Goal: Task Accomplishment & Management: Use online tool/utility

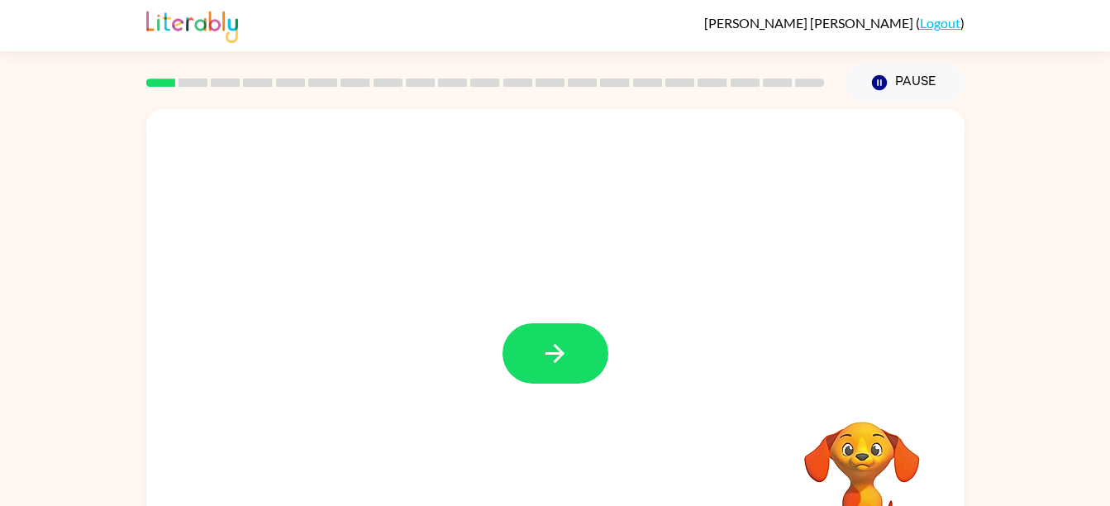
click at [552, 399] on div at bounding box center [555, 345] width 819 height 472
click at [566, 351] on icon "button" at bounding box center [555, 353] width 29 height 29
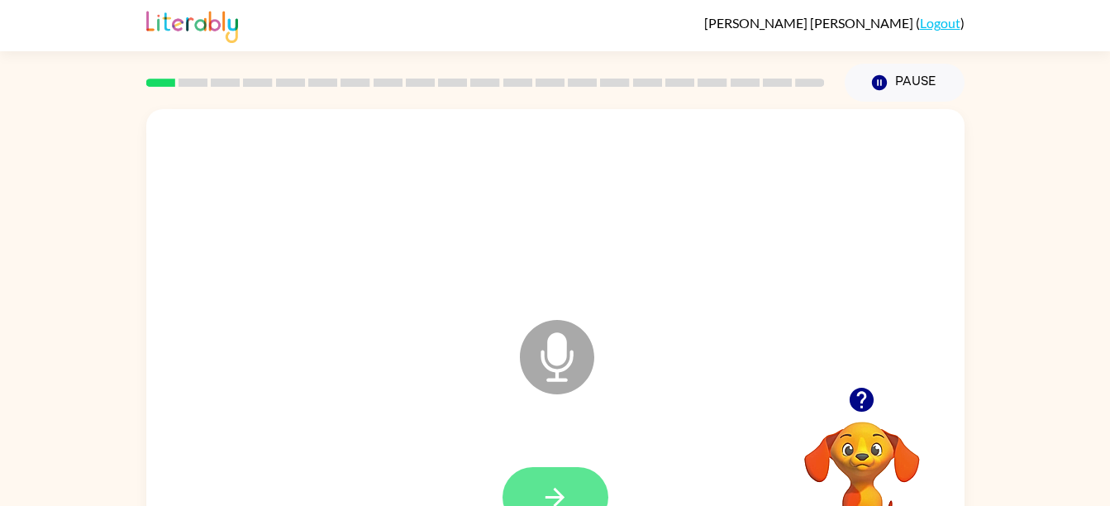
click at [556, 477] on button "button" at bounding box center [556, 497] width 106 height 60
click at [569, 381] on icon at bounding box center [557, 357] width 74 height 74
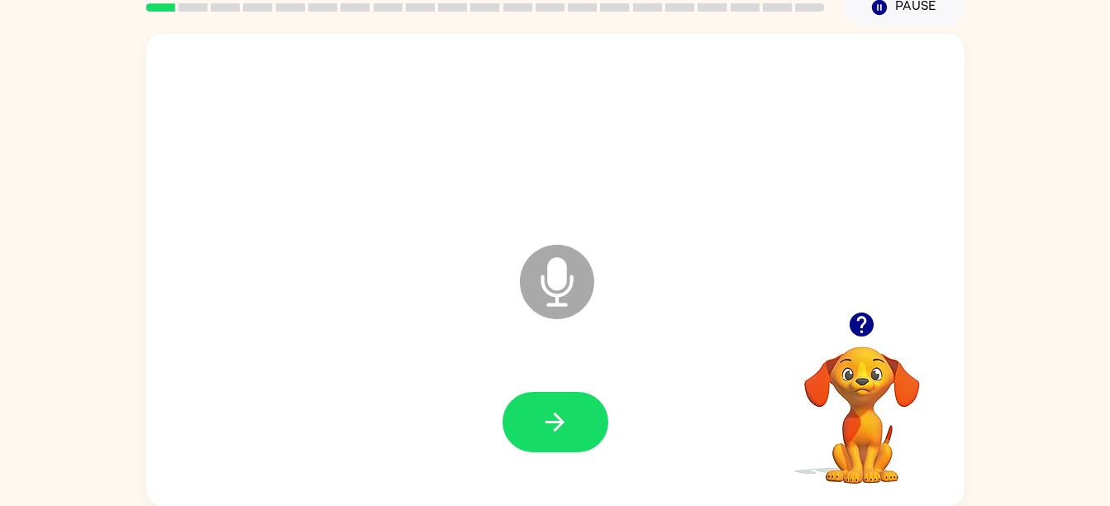
click at [559, 297] on icon "Microphone The Microphone is here when it is your turn to talk" at bounding box center [640, 303] width 248 height 124
click at [876, 349] on video "Your browser must support playing .mp4 files to use Literably. Please try using…" at bounding box center [862, 403] width 165 height 165
click at [867, 382] on video "Your browser must support playing .mp4 files to use Literably. Please try using…" at bounding box center [862, 403] width 165 height 165
click at [913, 377] on video "Your browser must support playing .mp4 files to use Literably. Please try using…" at bounding box center [862, 403] width 165 height 165
click at [885, 399] on video "Your browser must support playing .mp4 files to use Literably. Please try using…" at bounding box center [862, 403] width 165 height 165
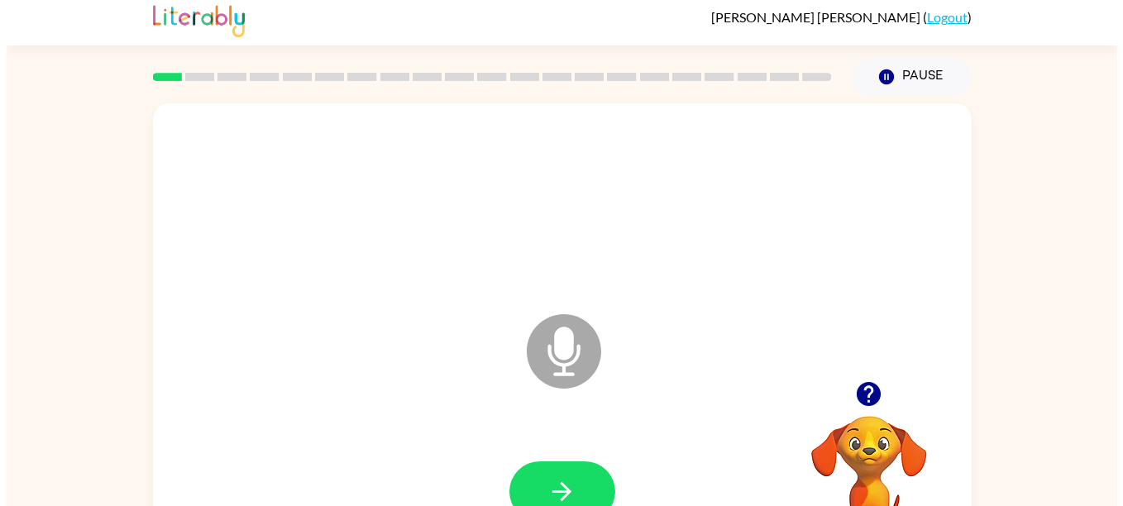
scroll to position [0, 0]
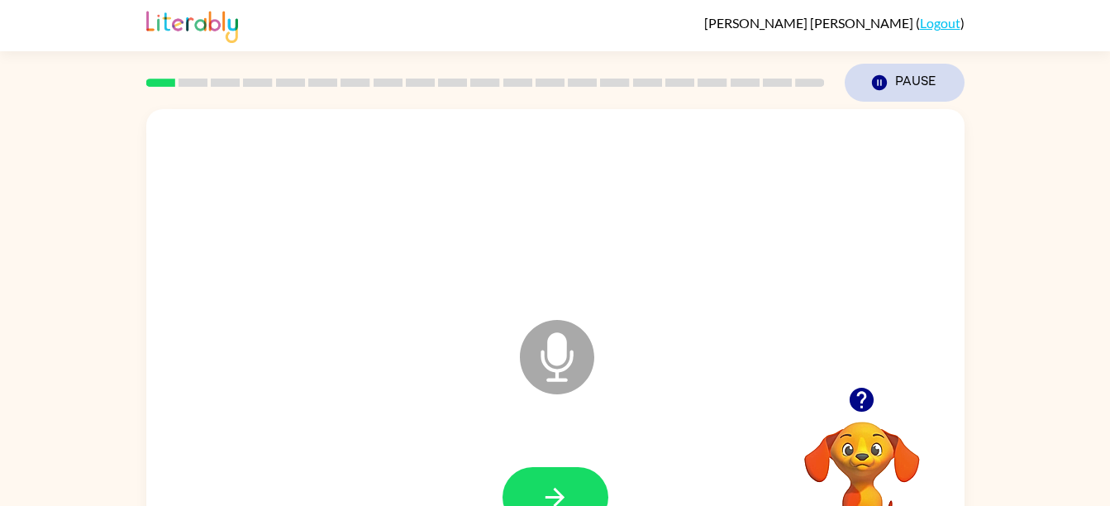
click at [914, 84] on button "Pause Pause" at bounding box center [905, 83] width 120 height 38
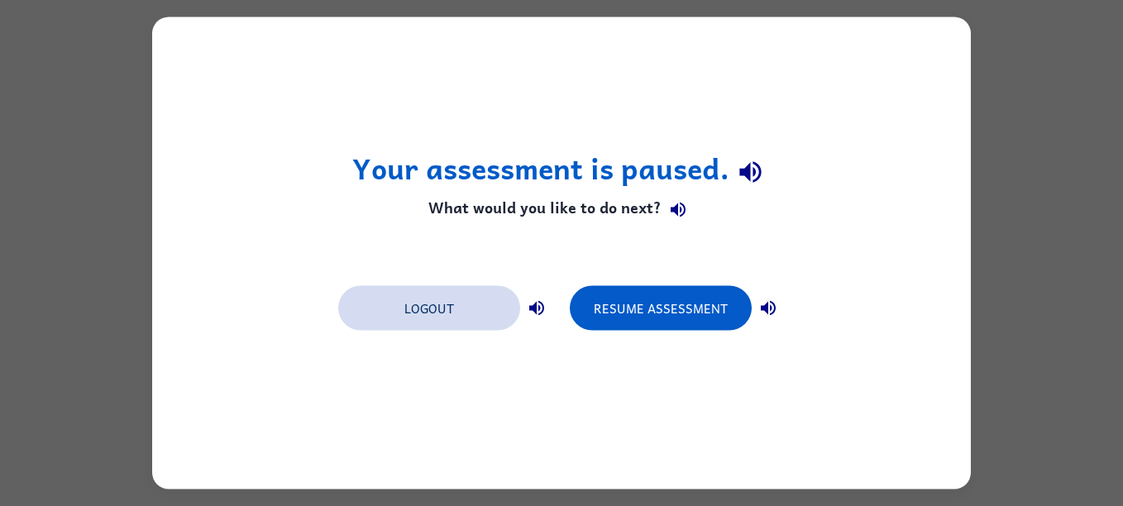
click at [446, 314] on button "Logout" at bounding box center [429, 308] width 182 height 45
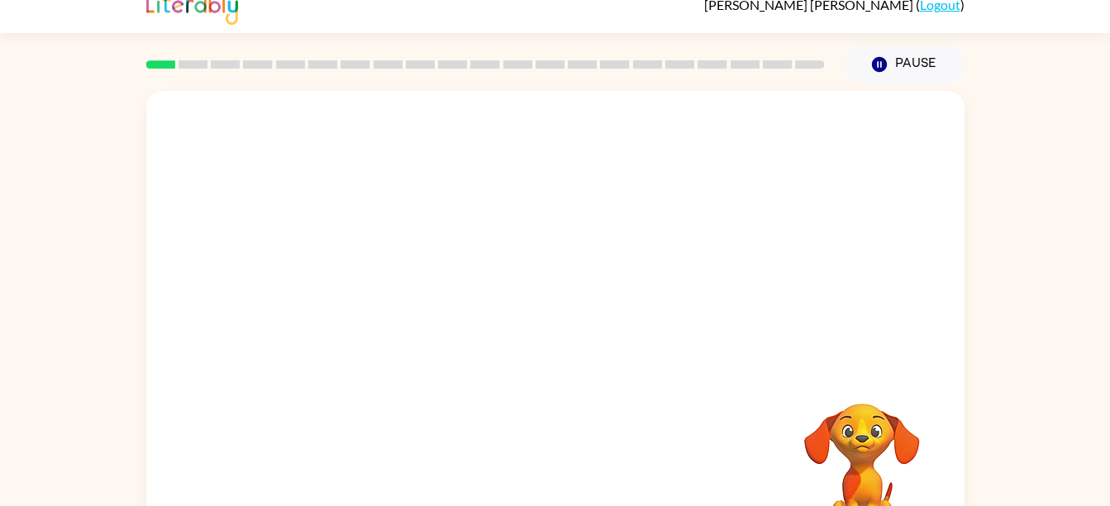
scroll to position [75, 0]
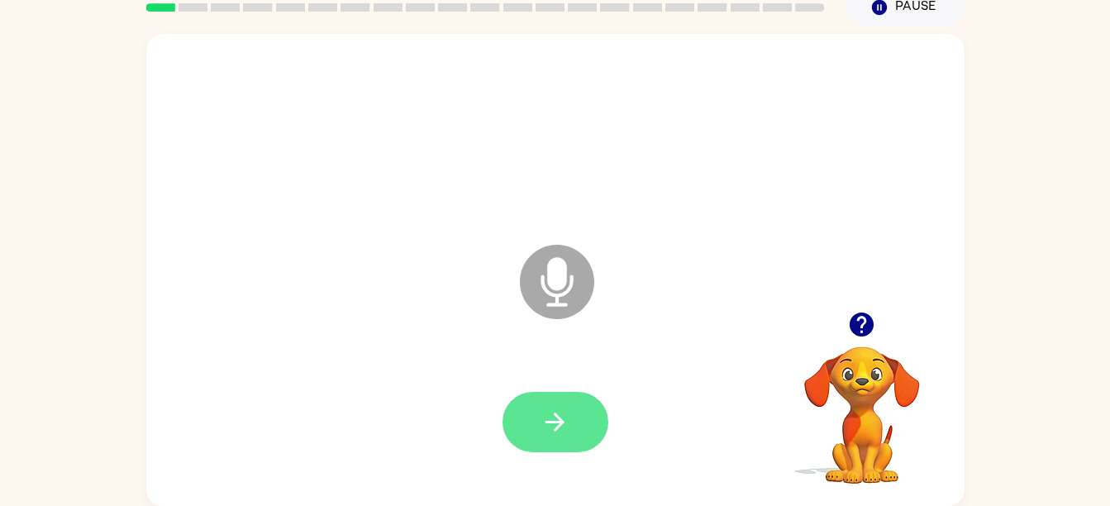
click at [566, 416] on icon "button" at bounding box center [555, 422] width 29 height 29
